Goal: Book appointment/travel/reservation

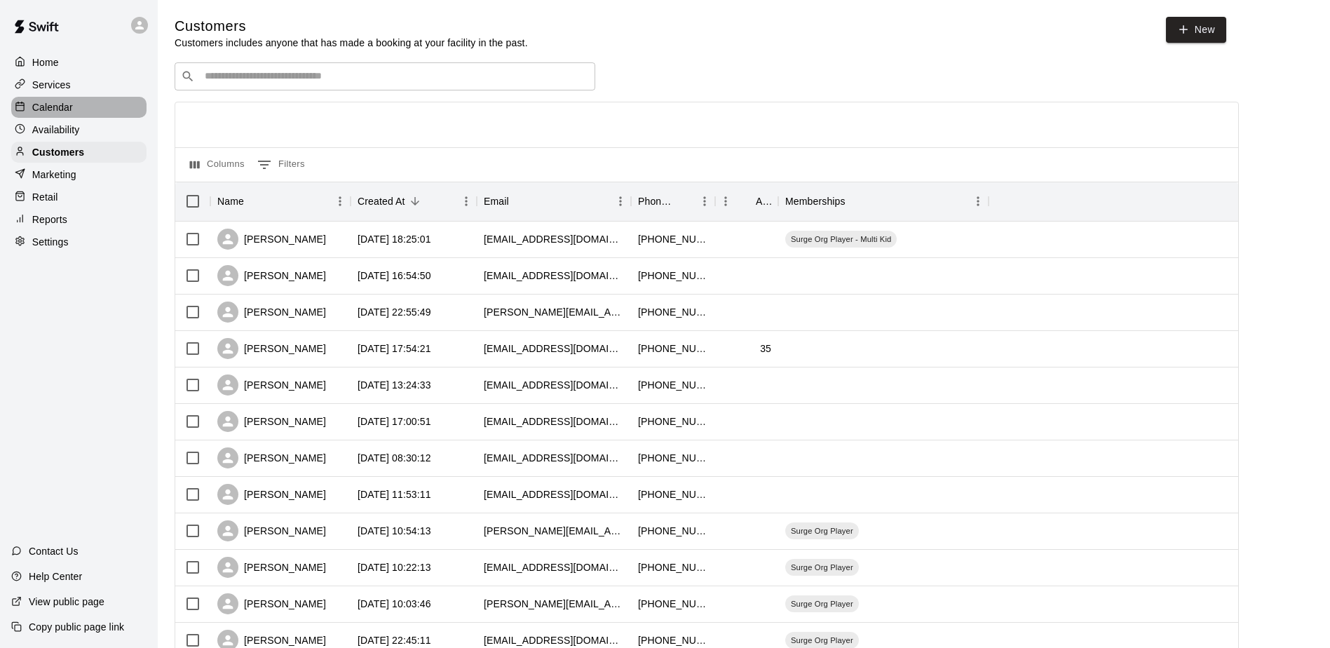
click at [62, 107] on p "Calendar" at bounding box center [52, 107] width 41 height 14
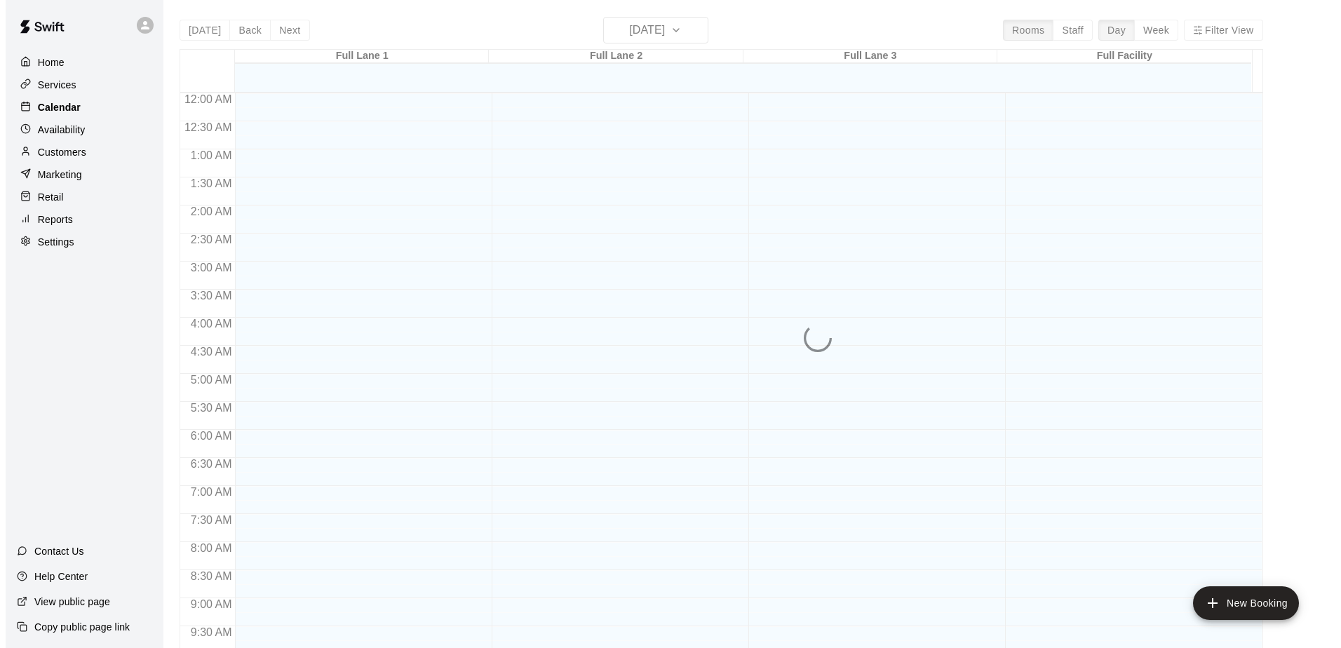
scroll to position [618, 0]
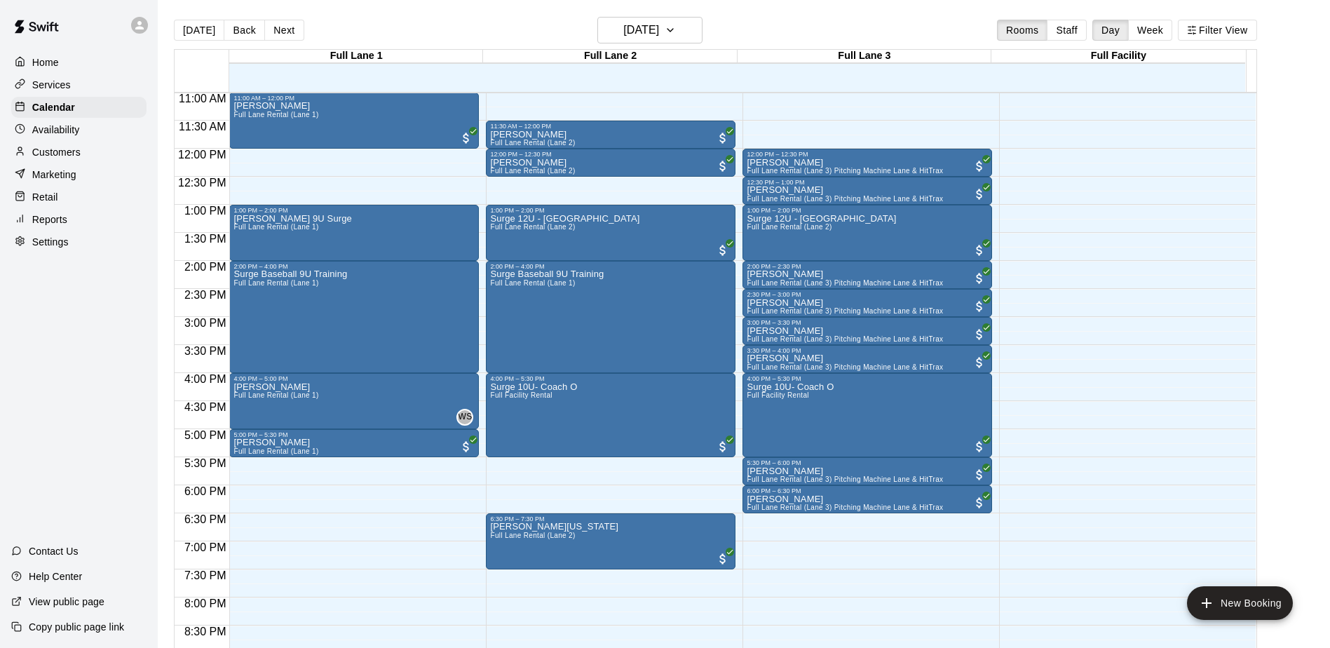
click at [579, 191] on div "11:30 AM – 12:00 PM [PERSON_NAME] Full [PERSON_NAME] Rental (Lane 2) 12:00 PM –…" at bounding box center [611, 148] width 250 height 1347
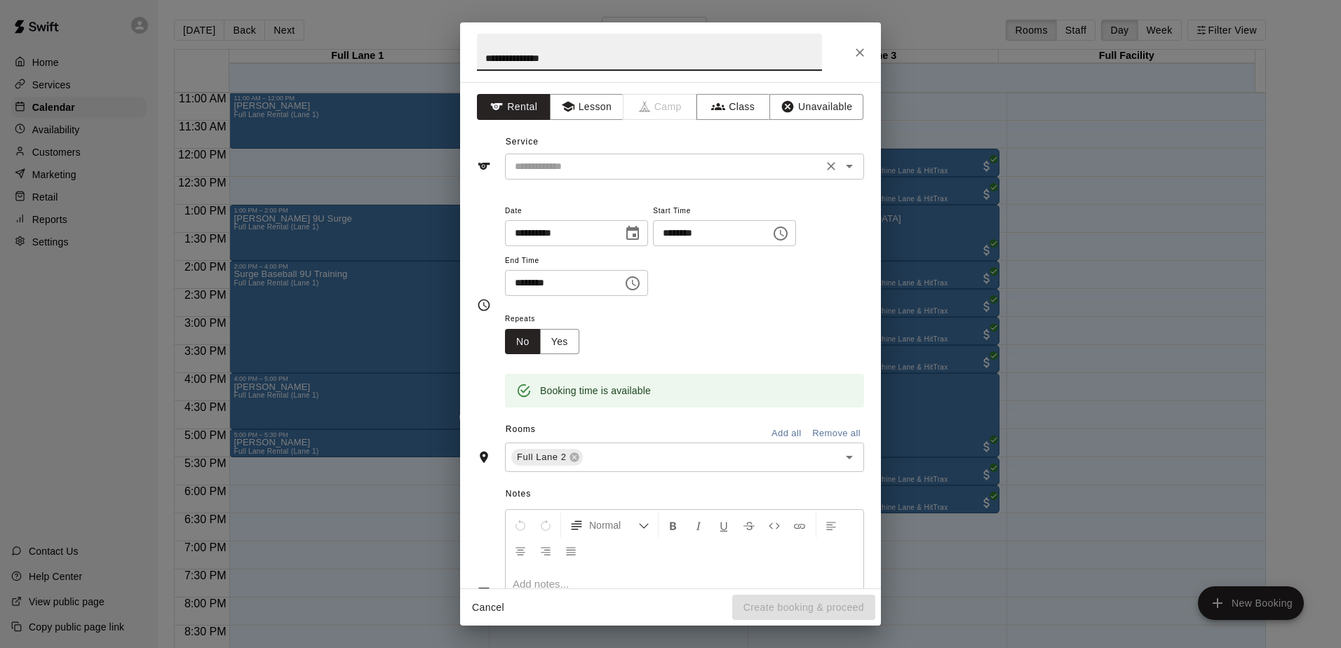
type input "**********"
click at [593, 168] on input "text" at bounding box center [663, 167] width 309 height 18
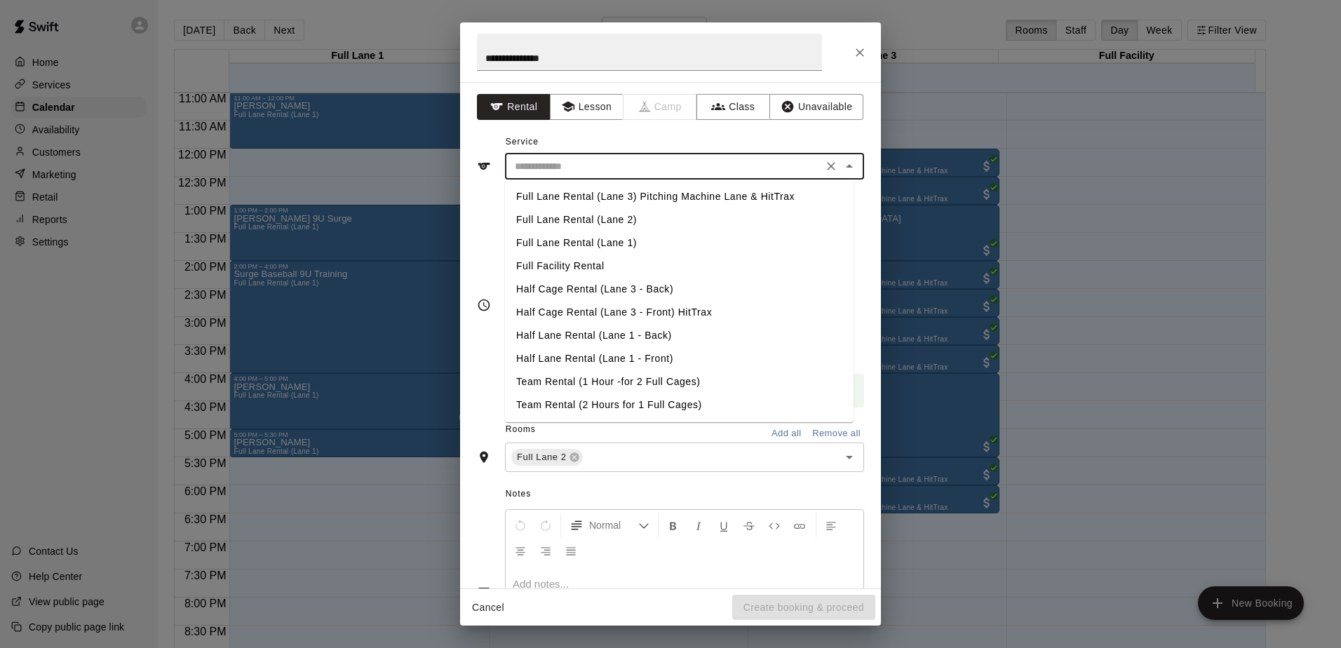
click at [609, 224] on li "Full Lane Rental (Lane 2)" at bounding box center [679, 219] width 349 height 23
type input "**********"
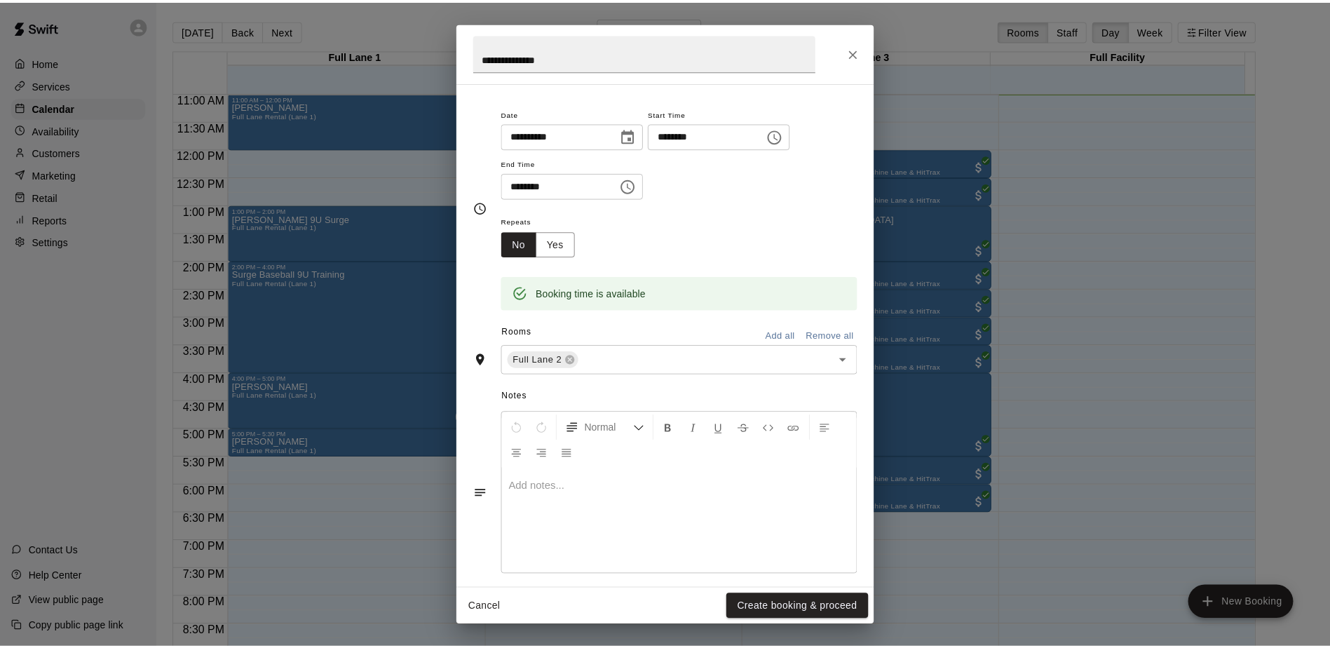
scroll to position [110, 0]
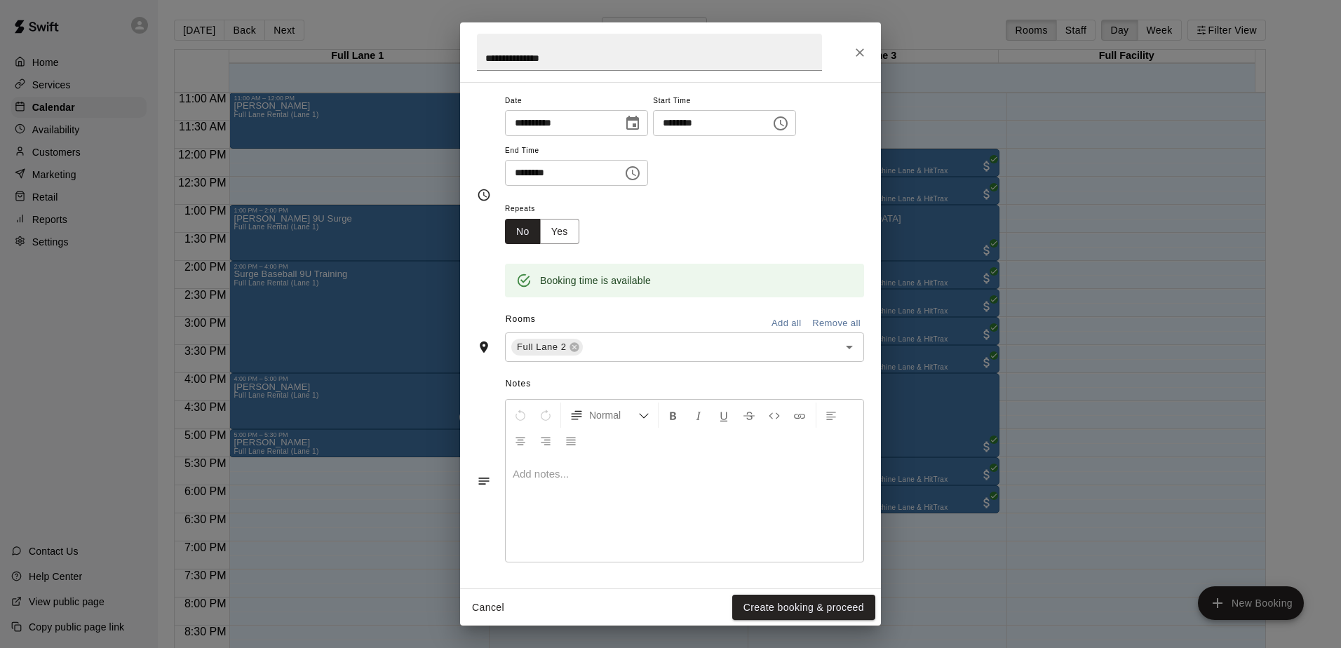
click at [552, 483] on div at bounding box center [685, 509] width 358 height 105
click at [798, 614] on button "Create booking & proceed" at bounding box center [803, 608] width 143 height 26
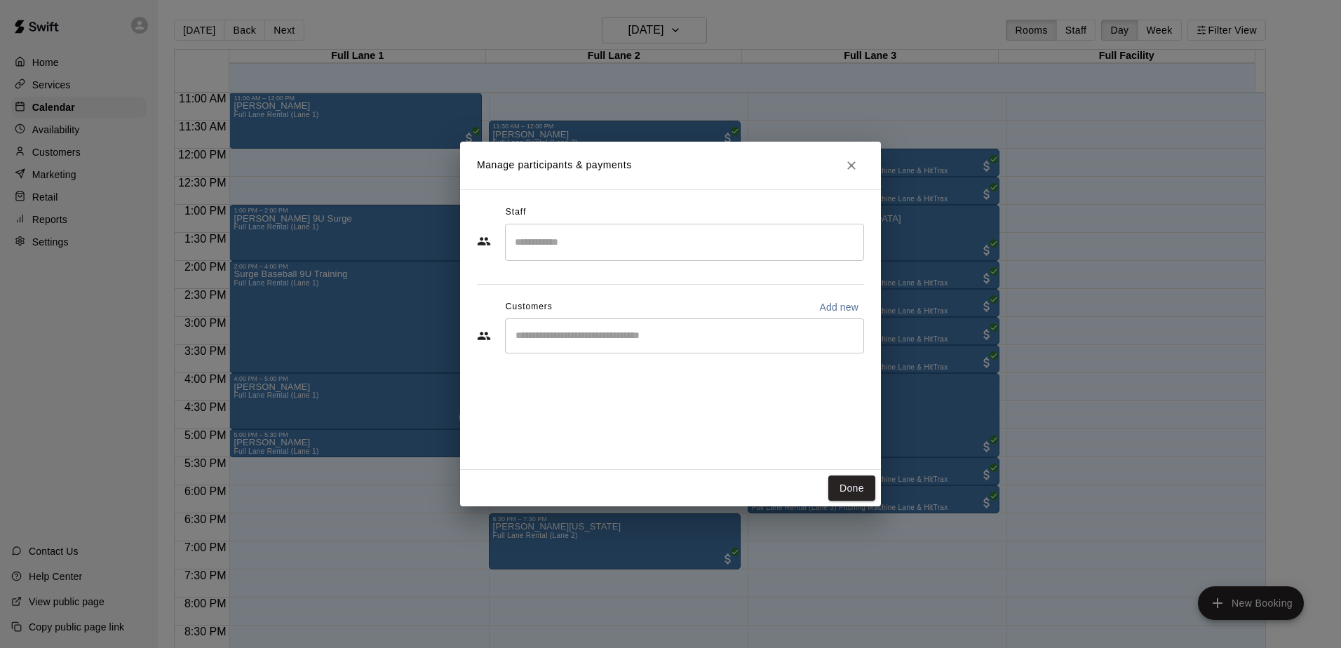
click at [565, 351] on div "​" at bounding box center [684, 335] width 359 height 35
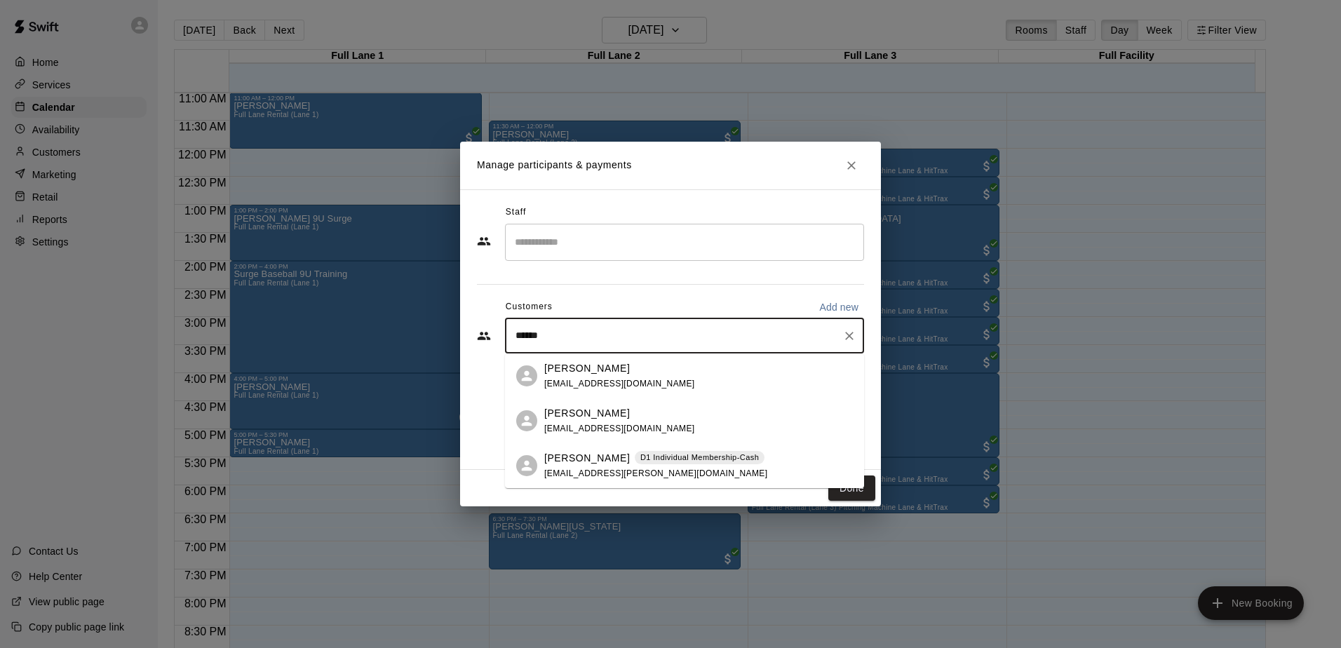
type input "*******"
click at [607, 461] on p "[PERSON_NAME]" at bounding box center [587, 458] width 86 height 15
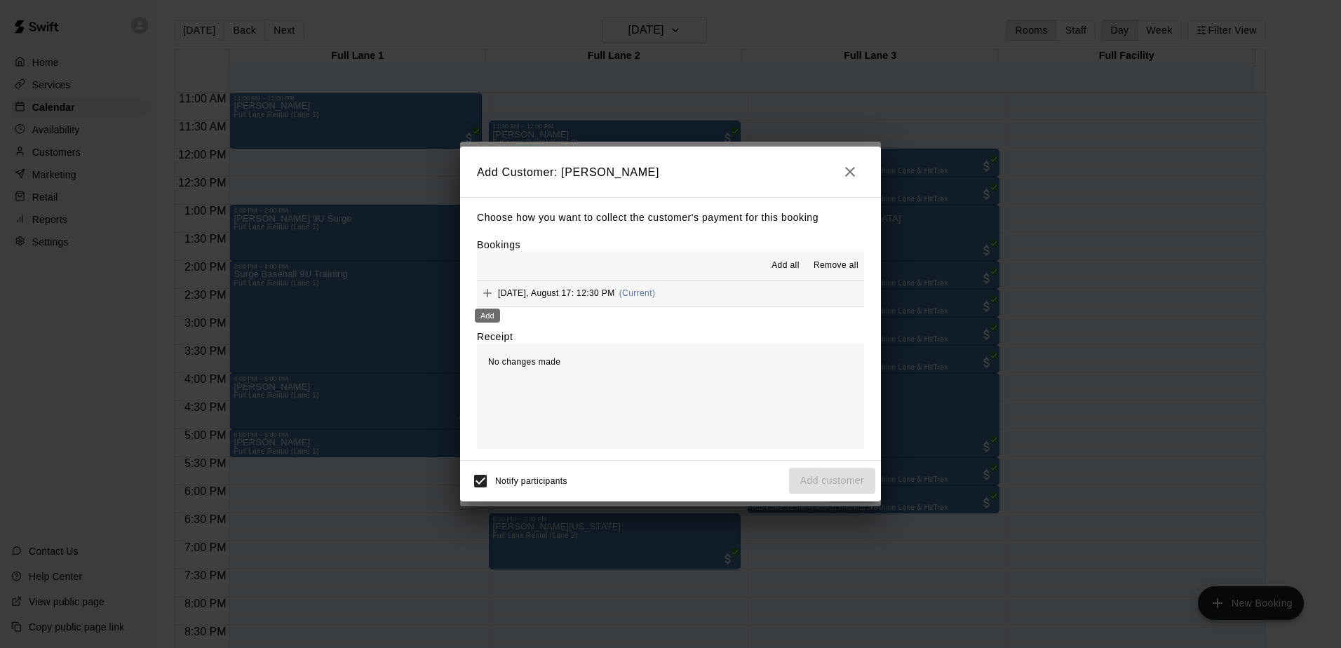
click at [489, 294] on icon "Add" at bounding box center [487, 293] width 8 height 8
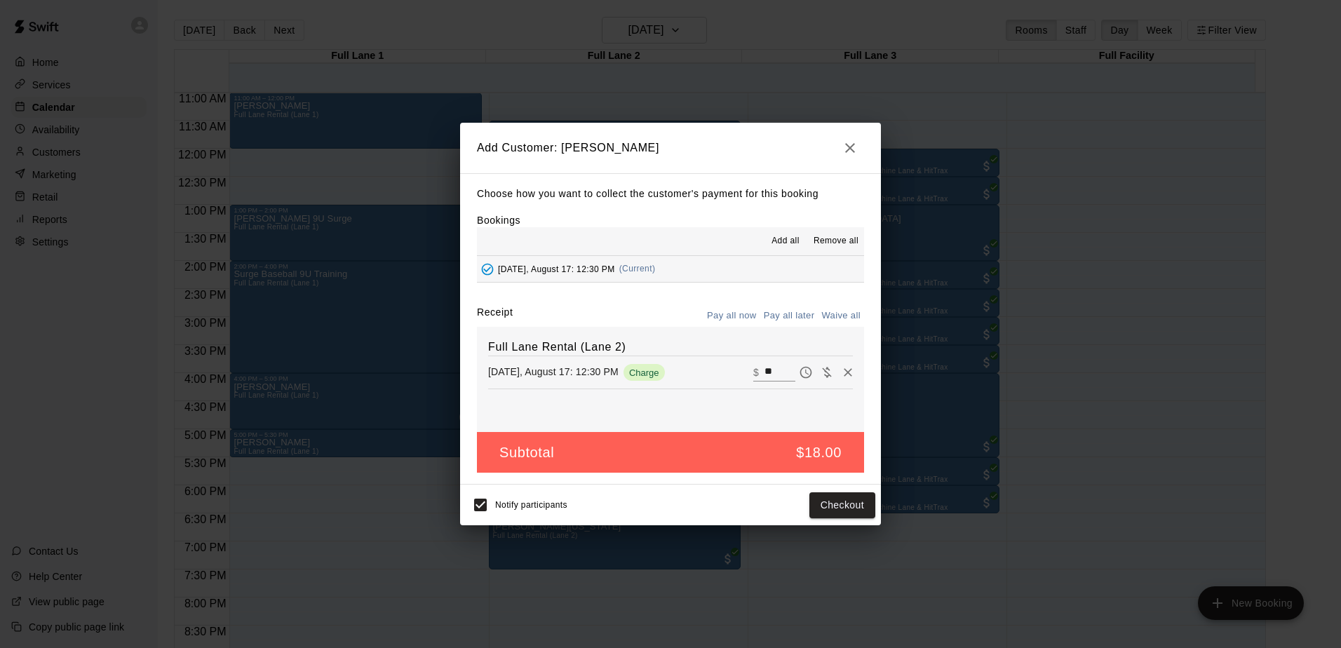
click at [839, 315] on button "Waive all" at bounding box center [841, 316] width 46 height 22
type input "*"
click at [847, 512] on button "Add customer" at bounding box center [832, 505] width 86 height 26
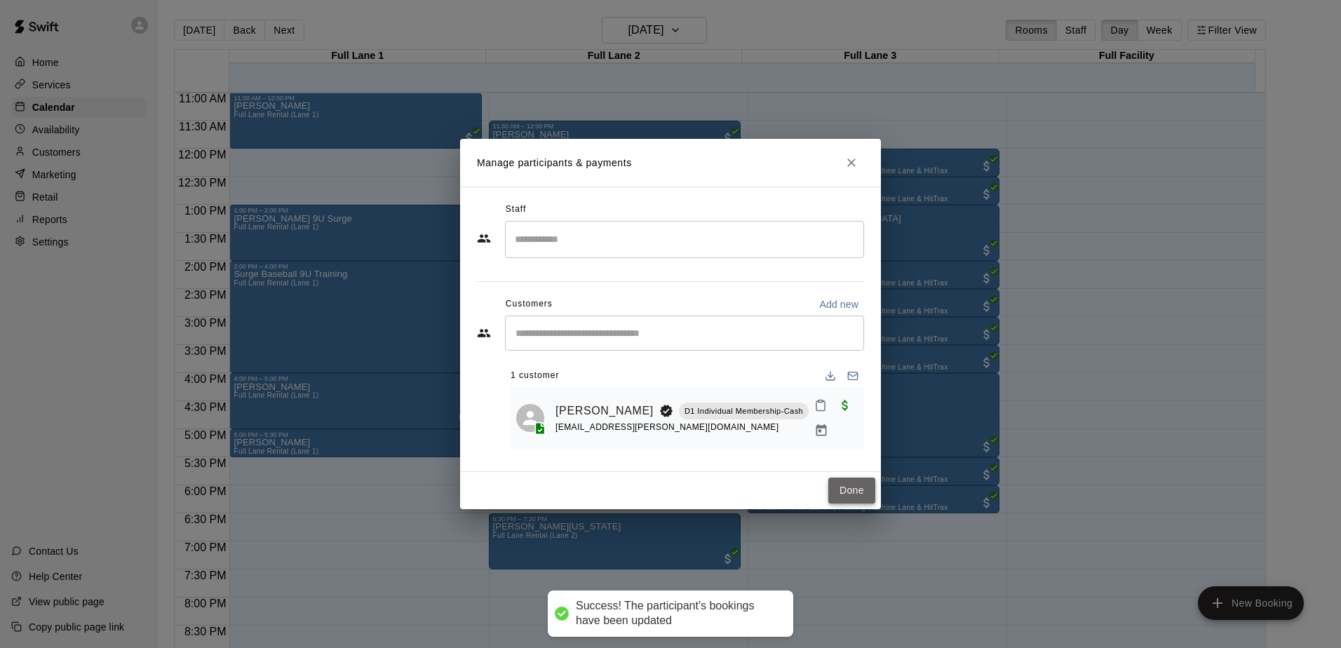
click at [854, 499] on button "Done" at bounding box center [851, 491] width 47 height 26
